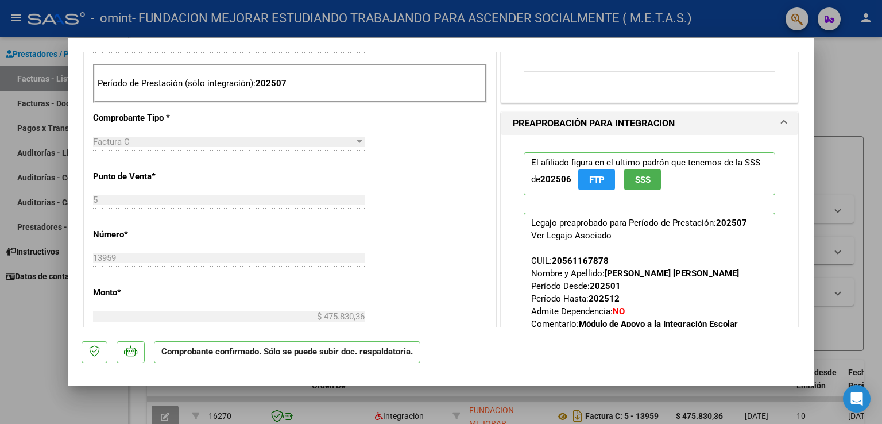
scroll to position [287, 0]
click at [36, 328] on div at bounding box center [441, 212] width 882 height 424
type input "$ 0,00"
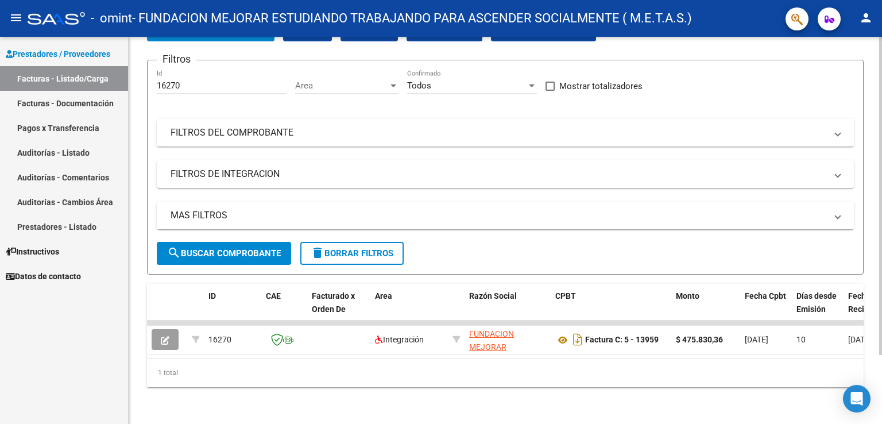
scroll to position [83, 0]
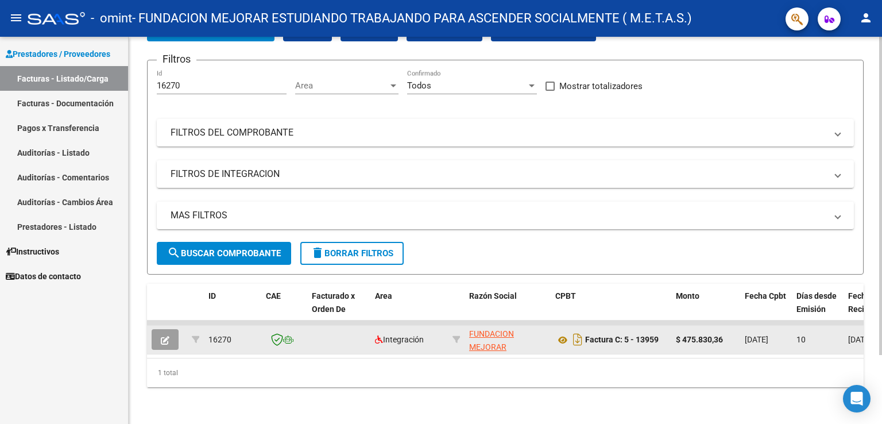
click at [169, 336] on icon "button" at bounding box center [165, 340] width 9 height 9
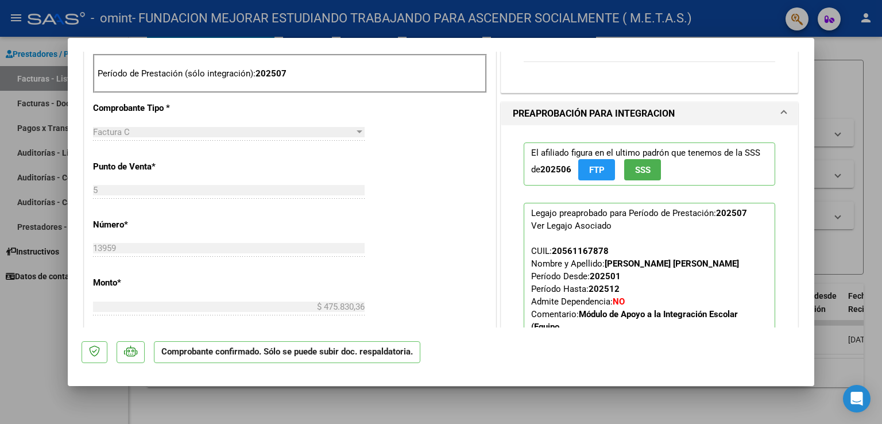
scroll to position [345, 0]
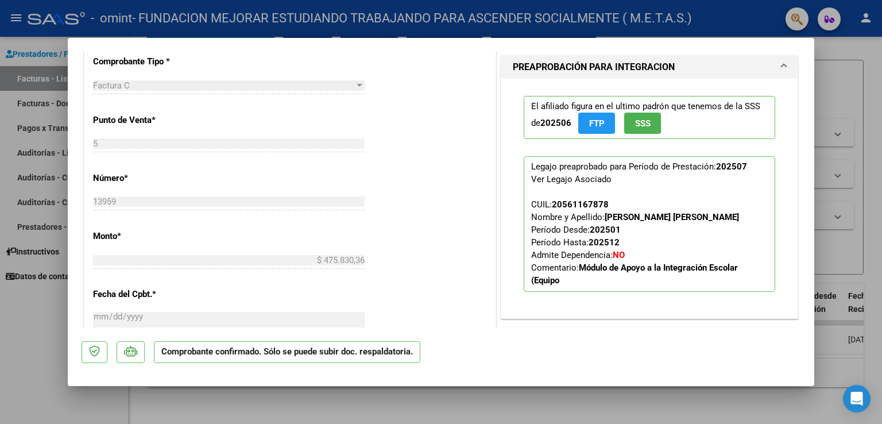
click at [20, 307] on div at bounding box center [441, 212] width 882 height 424
type input "$ 0,00"
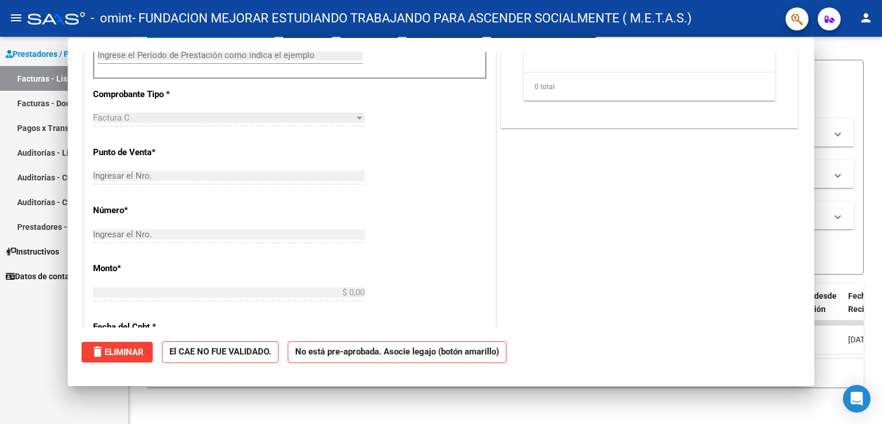
scroll to position [0, 0]
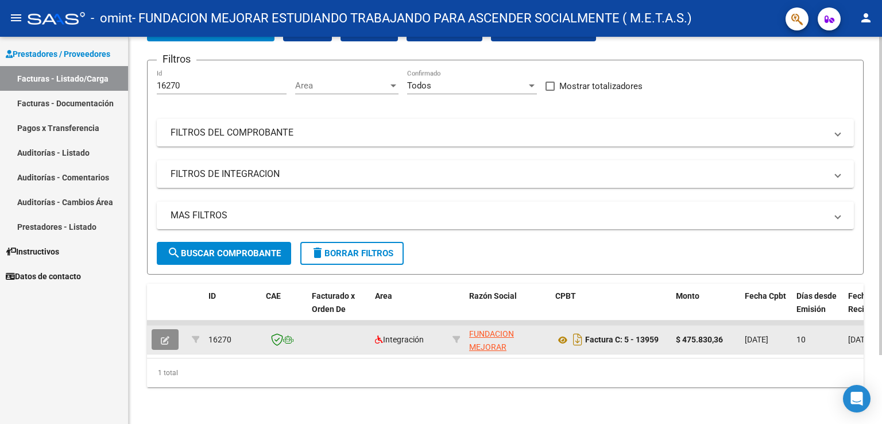
click at [175, 332] on button "button" at bounding box center [165, 339] width 27 height 21
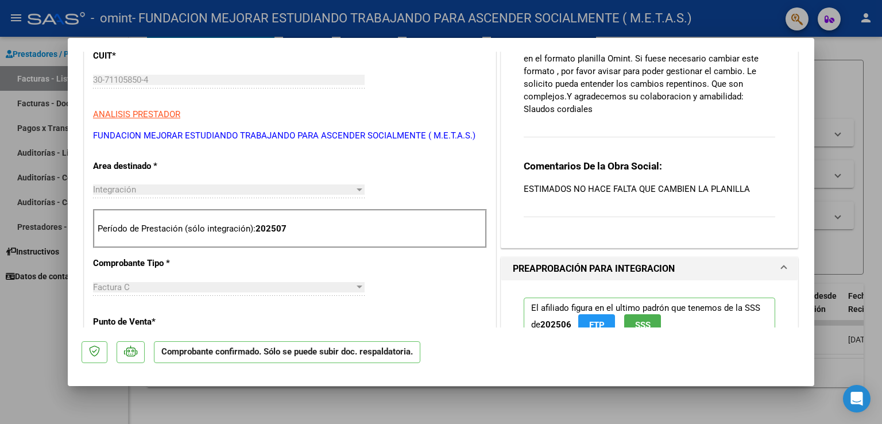
scroll to position [172, 0]
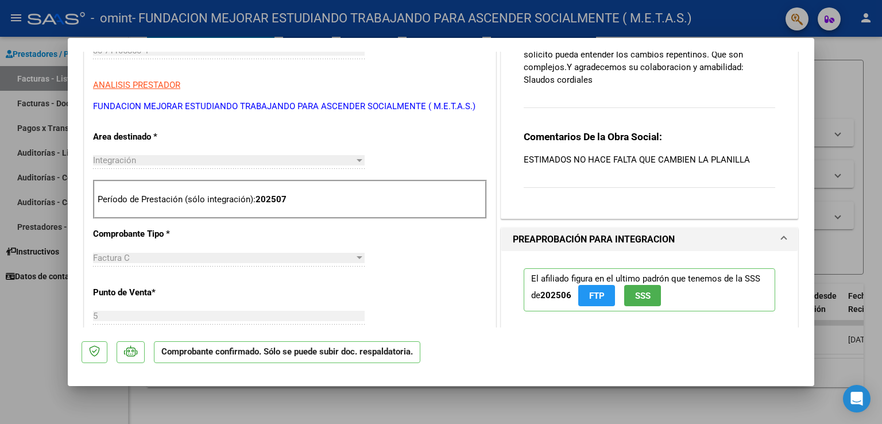
click at [30, 328] on div at bounding box center [441, 212] width 882 height 424
type input "$ 0,00"
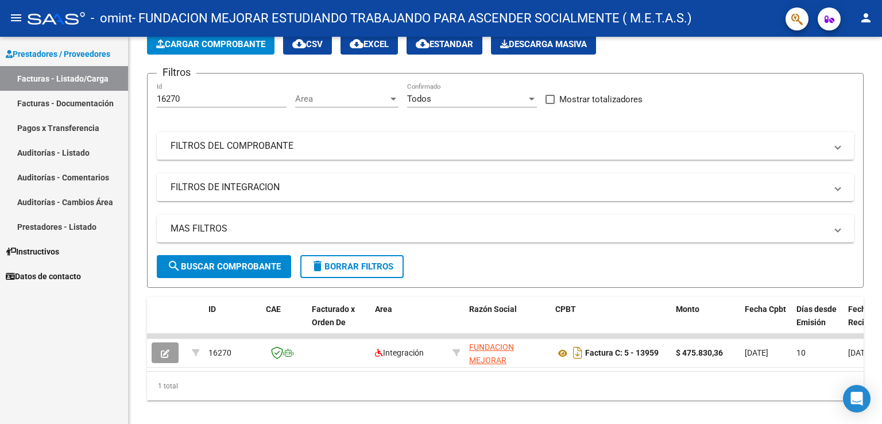
scroll to position [83, 0]
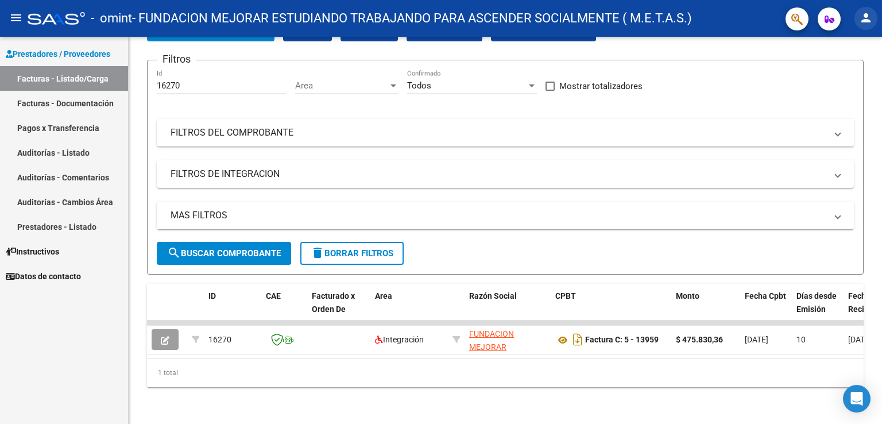
click at [869, 19] on mat-icon "person" at bounding box center [866, 18] width 14 height 14
click at [855, 78] on button "exit_to_app Salir" at bounding box center [843, 76] width 70 height 28
